Goal: Task Accomplishment & Management: Use online tool/utility

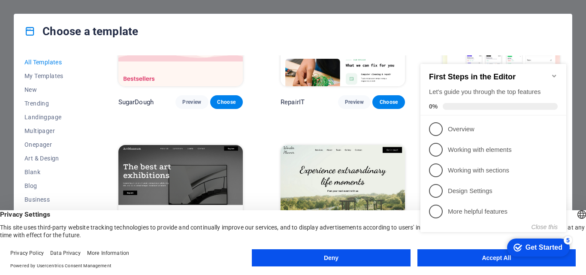
scroll to position [129, 0]
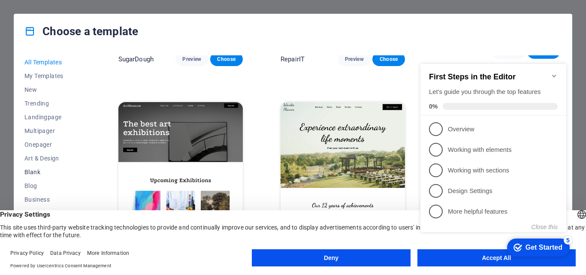
click at [33, 174] on span "Blank" at bounding box center [52, 172] width 56 height 7
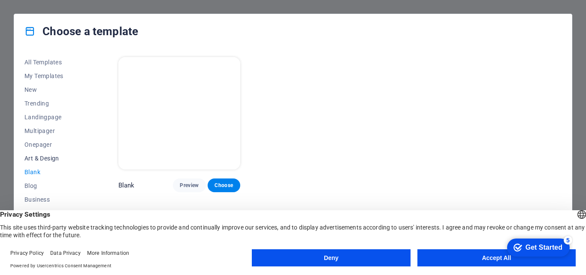
scroll to position [43, 0]
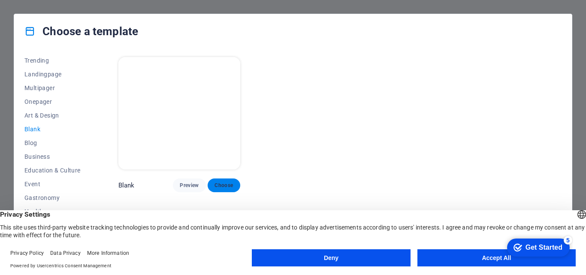
click at [224, 187] on span "Choose" at bounding box center [223, 185] width 19 height 7
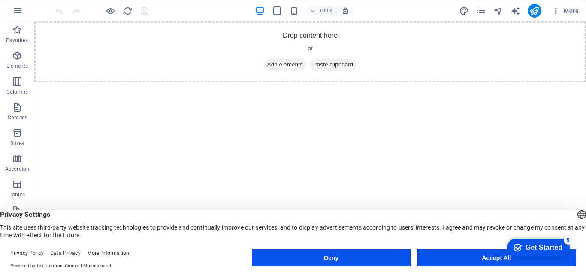
click at [470, 257] on button "Accept All" at bounding box center [496, 257] width 158 height 17
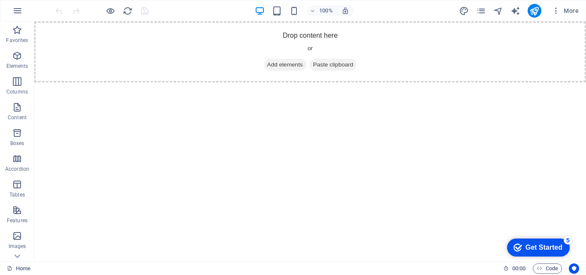
click at [539, 247] on div "Get Started" at bounding box center [543, 248] width 37 height 8
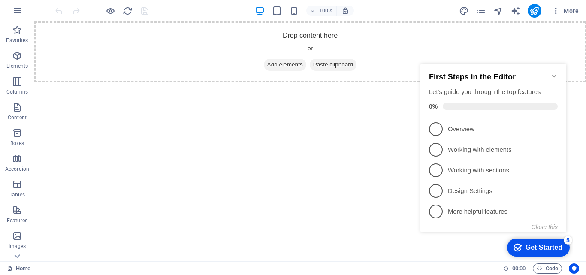
click at [539, 247] on div "Get Started" at bounding box center [543, 248] width 37 height 8
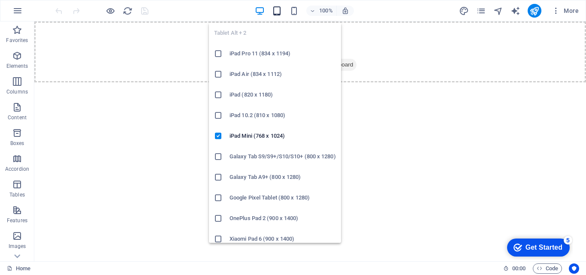
click at [274, 9] on icon "button" at bounding box center [277, 11] width 10 height 10
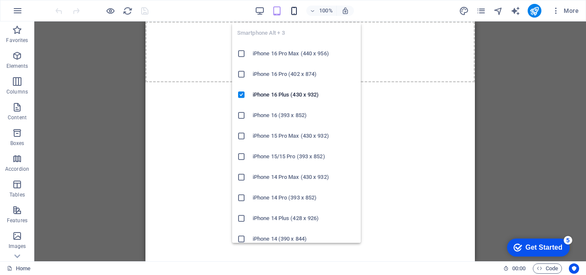
click at [295, 11] on icon "button" at bounding box center [294, 11] width 10 height 10
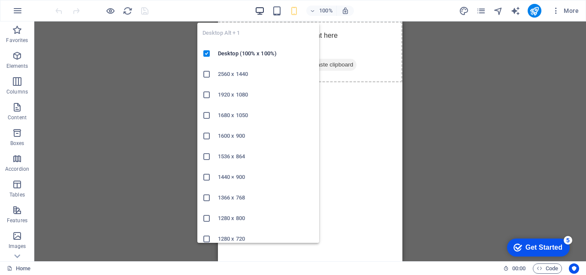
click at [262, 10] on icon "button" at bounding box center [260, 11] width 10 height 10
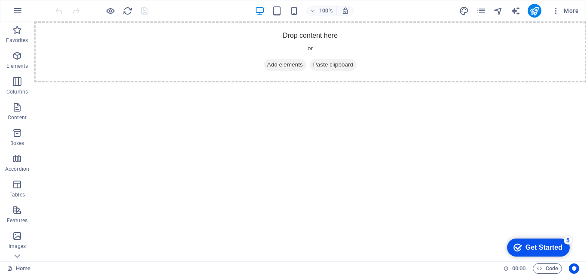
click at [537, 248] on div "Get Started" at bounding box center [543, 248] width 37 height 8
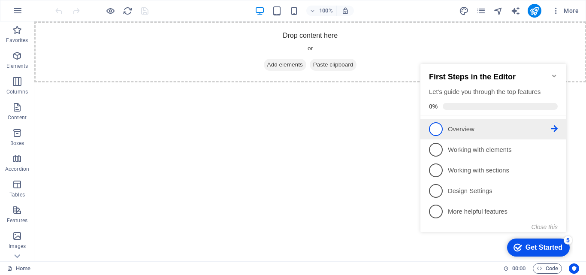
click at [466, 134] on link "1 Overview - incomplete" at bounding box center [493, 129] width 129 height 14
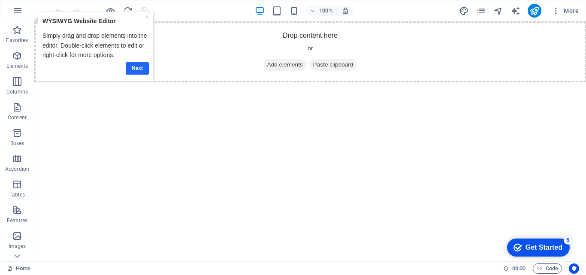
click at [142, 69] on link "Next" at bounding box center [136, 68] width 23 height 12
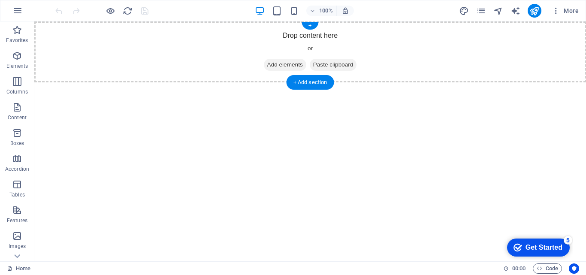
click at [339, 67] on span "Paste clipboard" at bounding box center [333, 65] width 47 height 12
click at [273, 63] on span "Add elements" at bounding box center [285, 65] width 42 height 12
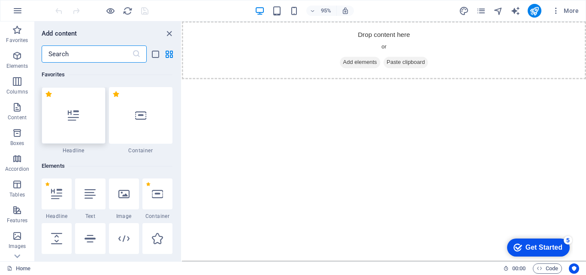
click at [84, 125] on div at bounding box center [74, 115] width 64 height 57
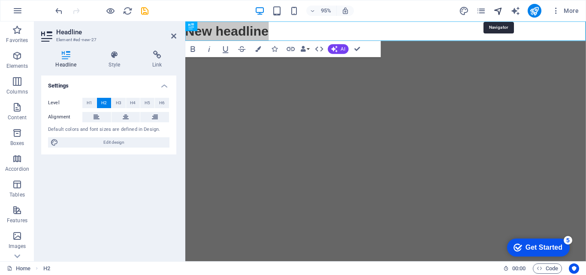
click at [501, 9] on icon "navigator" at bounding box center [498, 11] width 10 height 10
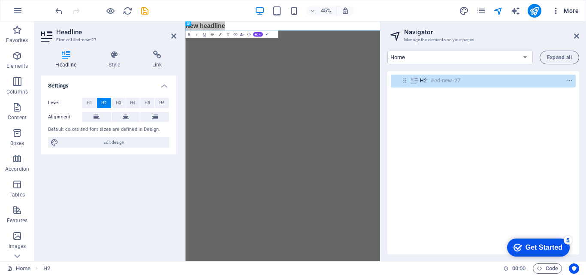
click at [575, 9] on span "More" at bounding box center [565, 10] width 27 height 9
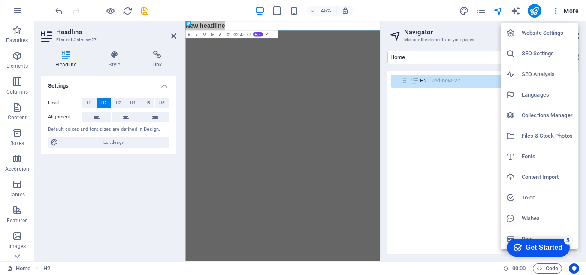
click at [14, 254] on div at bounding box center [293, 137] width 586 height 275
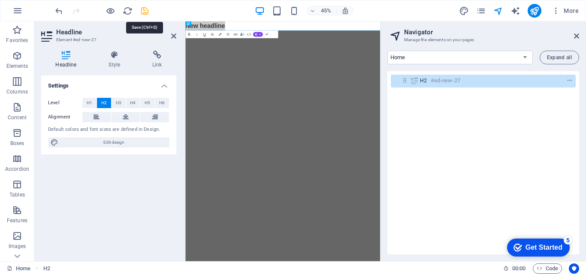
click at [146, 12] on icon "save" at bounding box center [145, 11] width 10 height 10
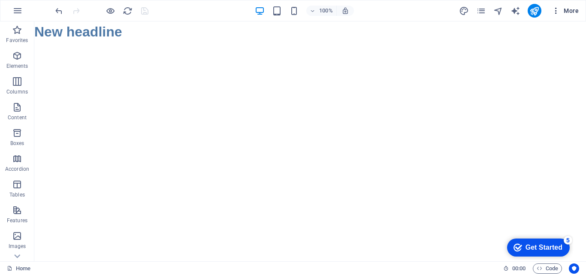
click at [566, 8] on span "More" at bounding box center [565, 10] width 27 height 9
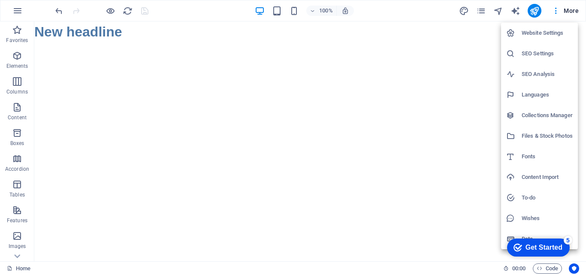
click at [556, 29] on h6 "Website Settings" at bounding box center [547, 33] width 51 height 10
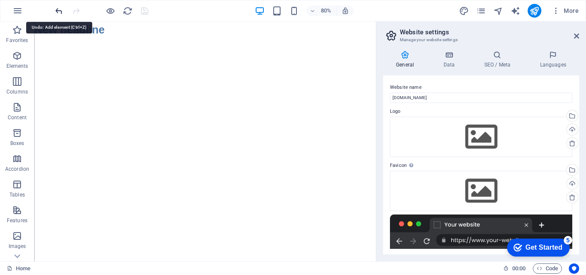
click at [57, 10] on icon "undo" at bounding box center [59, 11] width 10 height 10
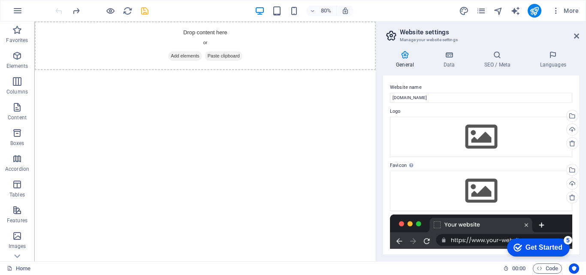
click at [57, 10] on div at bounding box center [102, 11] width 96 height 14
click at [24, 12] on button "button" at bounding box center [17, 10] width 21 height 21
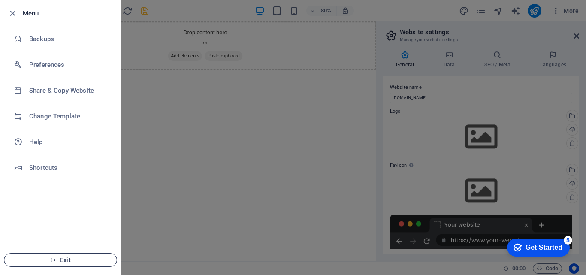
click at [54, 265] on button "Exit" at bounding box center [60, 260] width 113 height 14
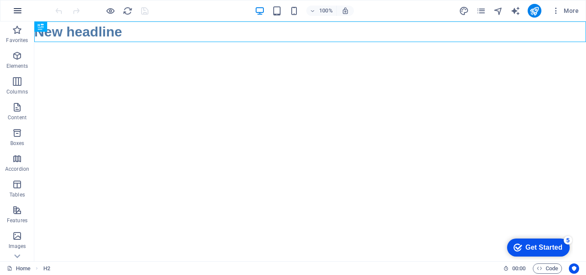
click at [20, 11] on icon "button" at bounding box center [17, 11] width 10 height 10
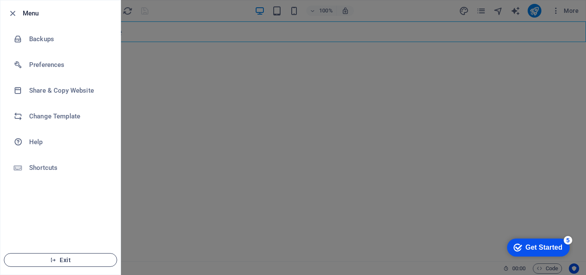
click at [66, 265] on button "Exit" at bounding box center [60, 260] width 113 height 14
